Goal: Transaction & Acquisition: Obtain resource

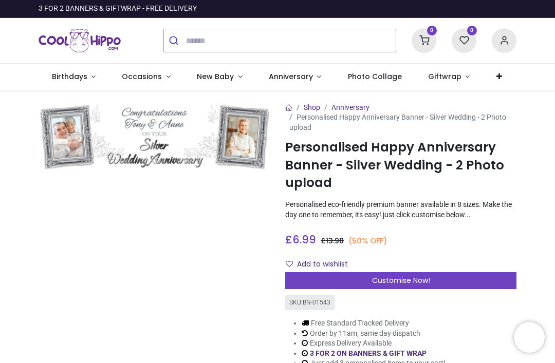
click at [148, 141] on img at bounding box center [154, 137] width 231 height 69
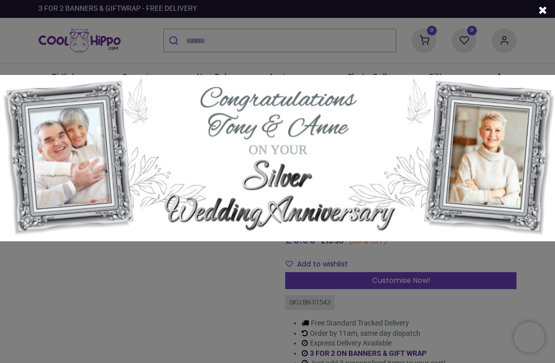
click at [227, 94] on img at bounding box center [277, 158] width 555 height 167
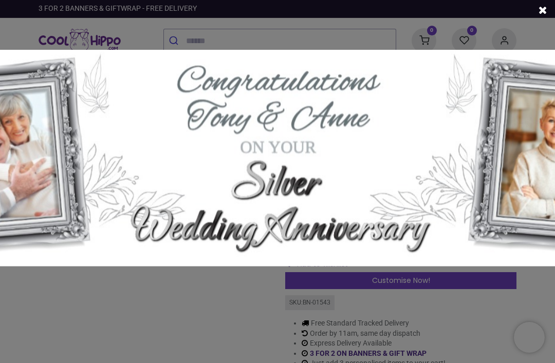
click at [169, 313] on div at bounding box center [277, 181] width 555 height 363
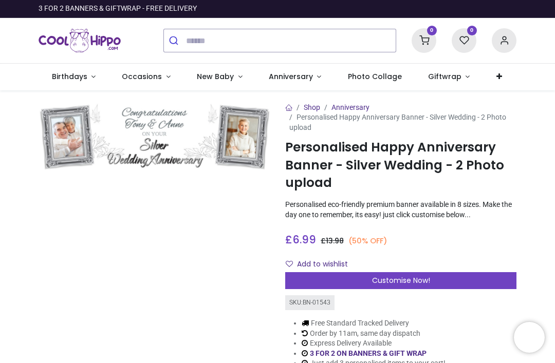
click at [352, 74] on span "Photo Collage" at bounding box center [375, 76] width 54 height 10
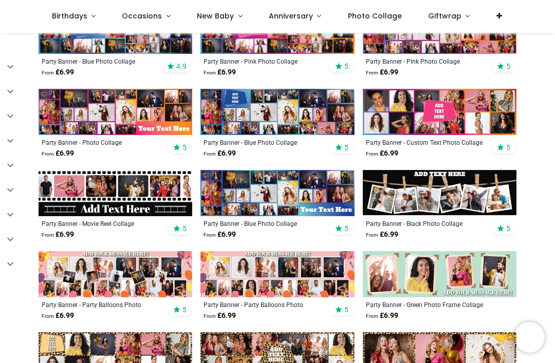
scroll to position [257, 0]
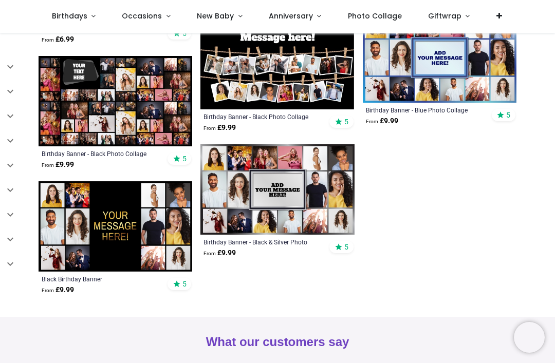
scroll to position [1342, 0]
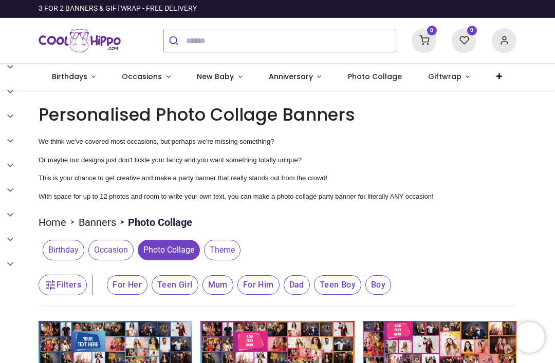
click at [141, 76] on span "Occasions" at bounding box center [142, 76] width 40 height 10
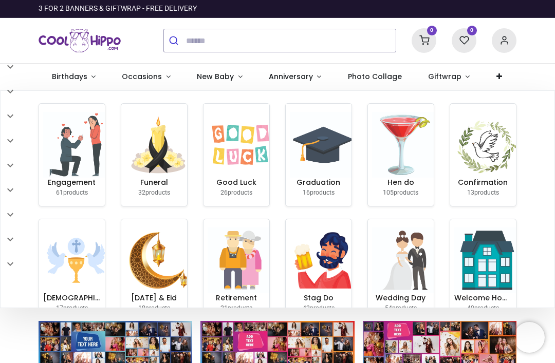
click at [497, 76] on link at bounding box center [499, 77] width 32 height 27
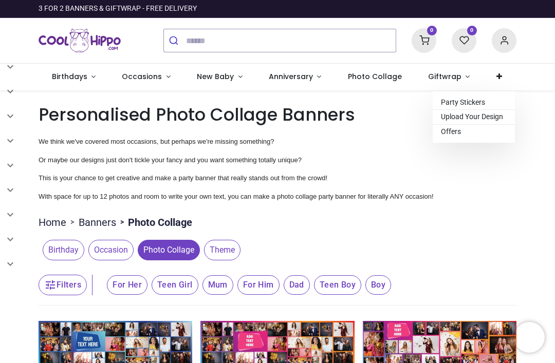
click at [482, 114] on span "Upload Your Design" at bounding box center [472, 117] width 62 height 8
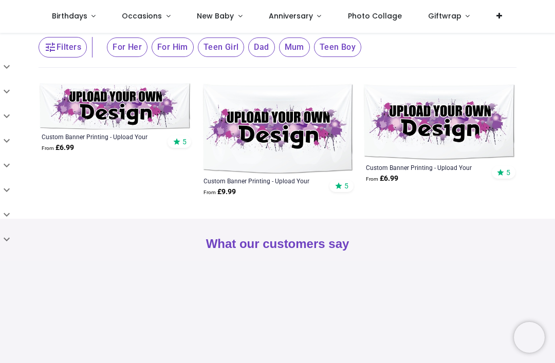
scroll to position [153, 0]
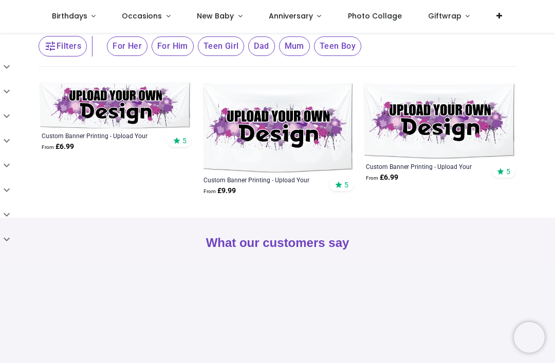
click at [106, 108] on img at bounding box center [116, 105] width 154 height 46
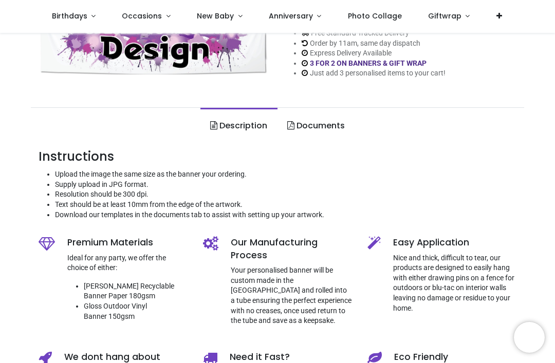
scroll to position [277, 0]
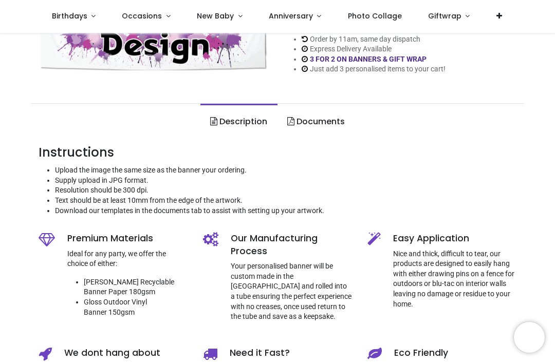
click at [324, 120] on link "Documents" at bounding box center [316, 122] width 77 height 36
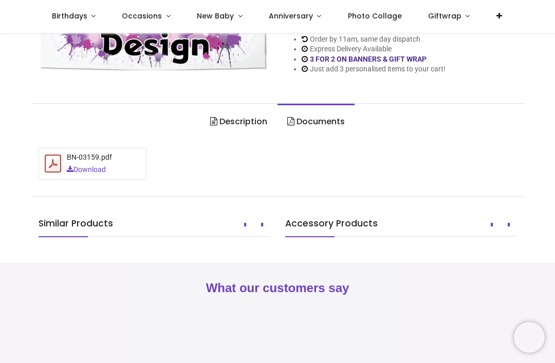
click at [84, 165] on link "Download" at bounding box center [86, 170] width 39 height 10
